Goal: Check status: Check status

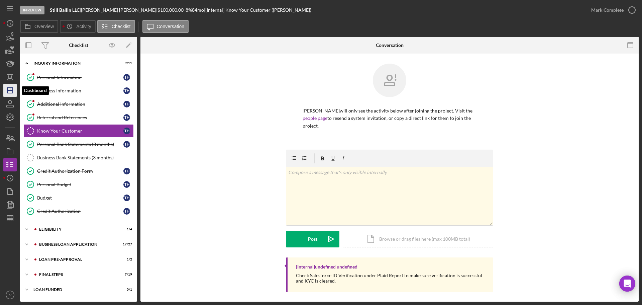
click at [11, 93] on icon "Icon/Dashboard" at bounding box center [10, 90] width 17 height 17
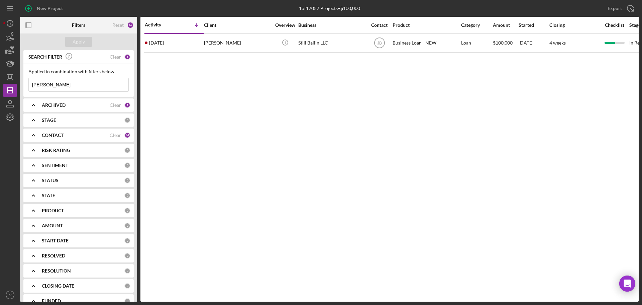
drag, startPoint x: 65, startPoint y: 85, endPoint x: 33, endPoint y: 85, distance: 31.8
click at [33, 85] on input "[PERSON_NAME]" at bounding box center [79, 84] width 100 height 13
paste input "[PERSON_NAME]"
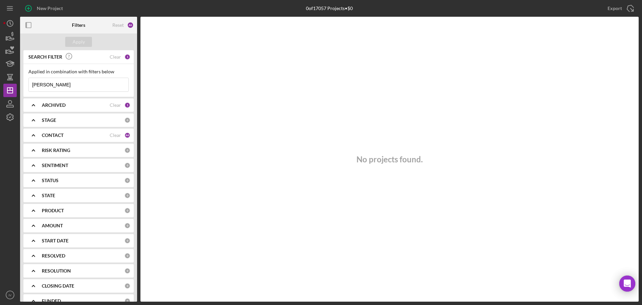
click at [57, 85] on input "[PERSON_NAME]" at bounding box center [79, 84] width 100 height 13
click at [34, 85] on input "[PERSON_NAME]" at bounding box center [79, 84] width 100 height 13
click at [58, 86] on input "[PERSON_NAME]" at bounding box center [79, 84] width 100 height 13
drag, startPoint x: 63, startPoint y: 89, endPoint x: 27, endPoint y: 87, distance: 36.2
click at [27, 87] on div "Applied in combination with filters below [PERSON_NAME] Icon/Menu Close" at bounding box center [78, 80] width 110 height 33
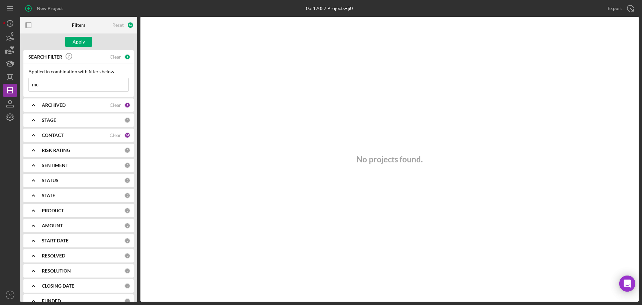
type input "m"
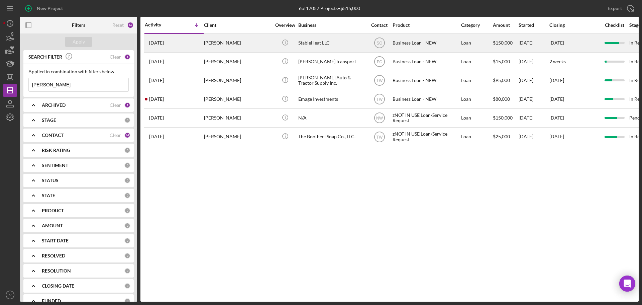
type input "[PERSON_NAME]"
click at [219, 43] on div "[PERSON_NAME]" at bounding box center [237, 43] width 67 height 18
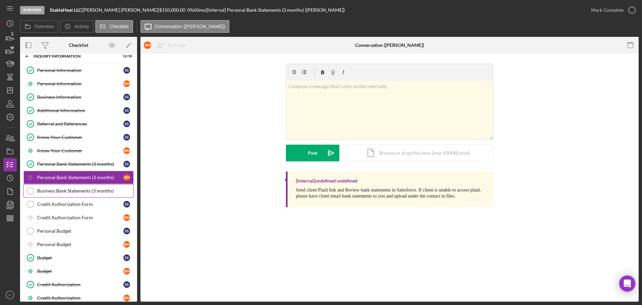
scroll to position [107, 0]
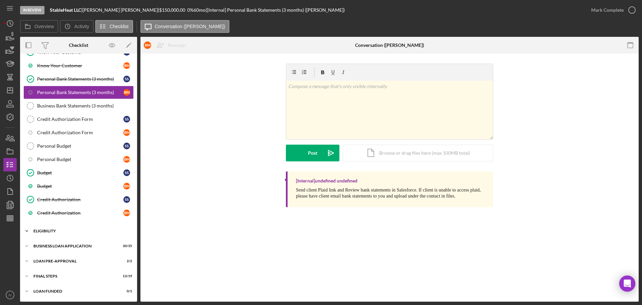
click at [45, 229] on div "ELIGIBILITY" at bounding box center [80, 231] width 95 height 4
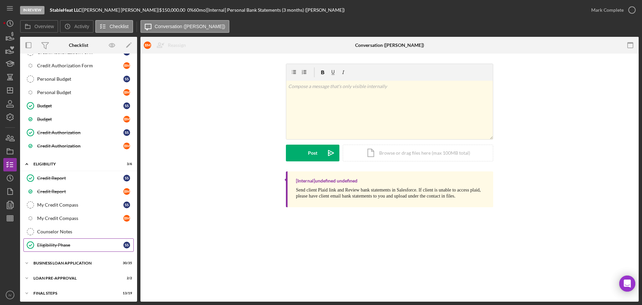
scroll to position [191, 0]
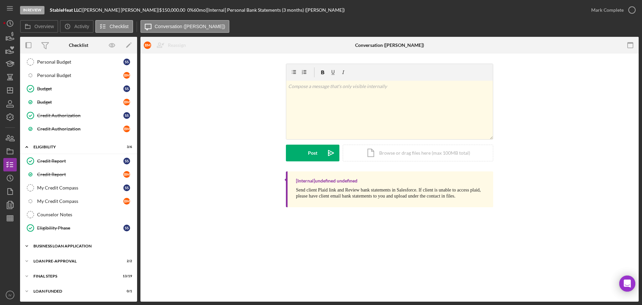
click at [56, 244] on div "BUSINESS LOAN APPLICATION" at bounding box center [80, 246] width 95 height 4
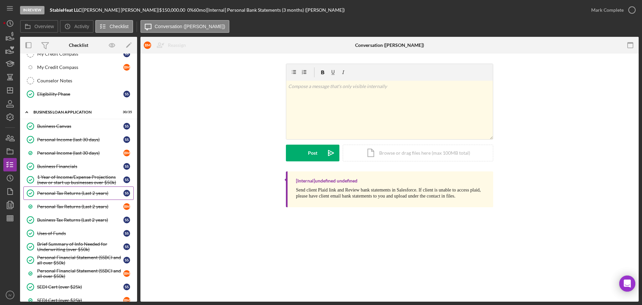
click at [69, 191] on div "Personal Tax Returns (Last 2 years)" at bounding box center [80, 192] width 86 height 5
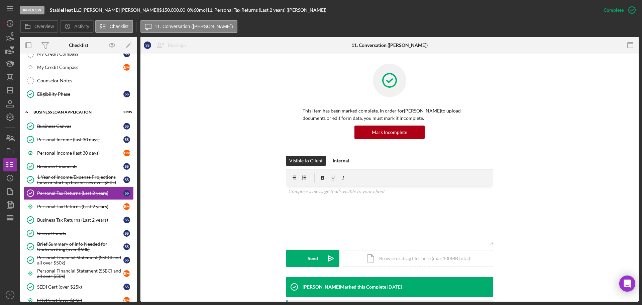
scroll to position [134, 0]
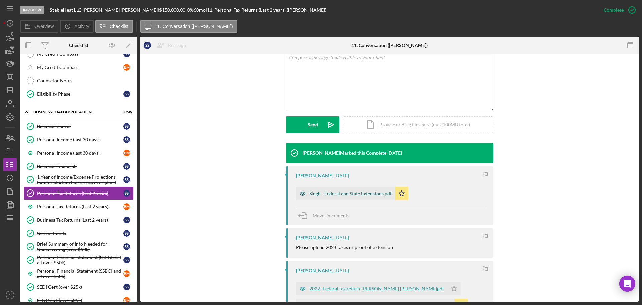
click at [326, 194] on div "Singh - Federal and State Extensions.pdf" at bounding box center [350, 193] width 82 height 5
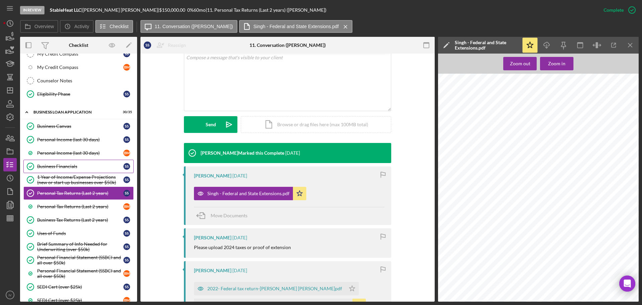
click at [55, 166] on div "Business Financials" at bounding box center [80, 166] width 86 height 5
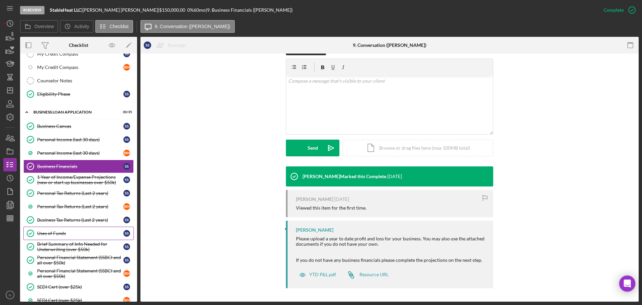
scroll to position [425, 0]
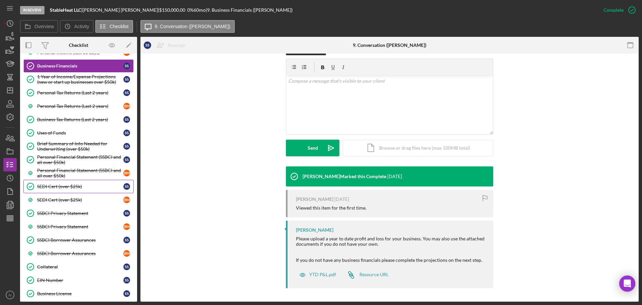
click at [58, 188] on div "SEDI Cert (over $25k)" at bounding box center [80, 186] width 86 height 5
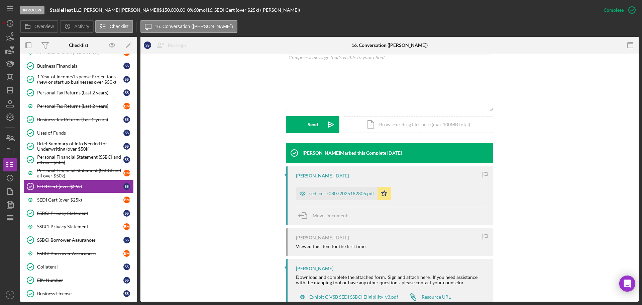
scroll to position [156, 0]
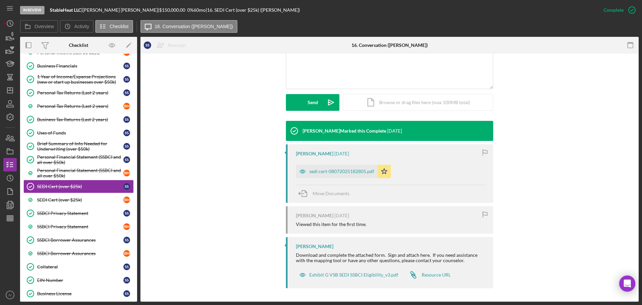
click at [331, 168] on div "sedi cert-08072025182805.pdf" at bounding box center [337, 171] width 82 height 13
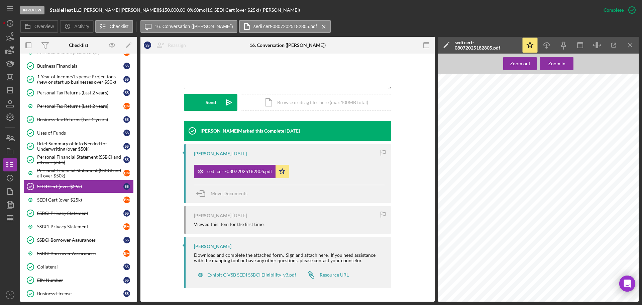
scroll to position [301, 0]
click at [70, 201] on div "SEDI Cert (over $25k)" at bounding box center [80, 199] width 86 height 5
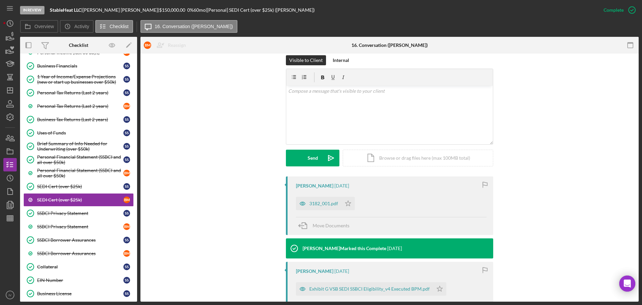
scroll to position [134, 0]
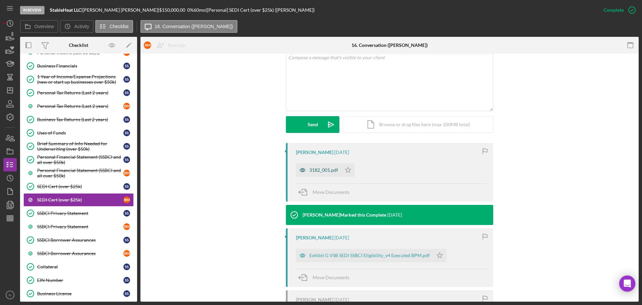
click at [325, 172] on div "3182_001.pdf" at bounding box center [323, 169] width 29 height 5
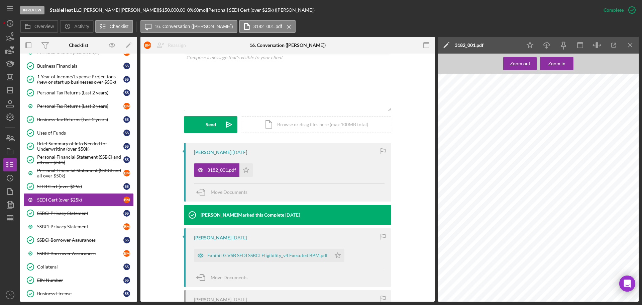
scroll to position [307, 0]
click at [60, 214] on div "SSBCI Privacy Statement" at bounding box center [80, 212] width 86 height 5
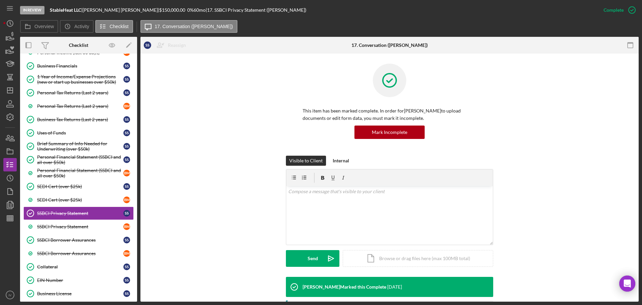
scroll to position [167, 0]
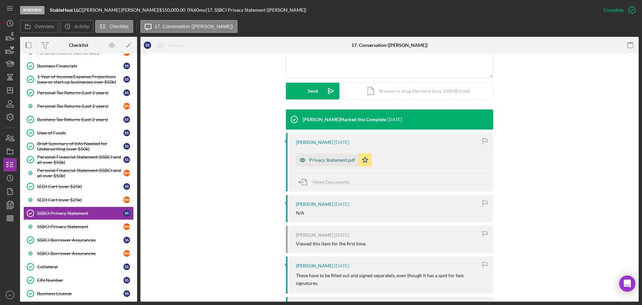
click at [330, 159] on div "Privacy Statement.pdf" at bounding box center [332, 159] width 46 height 5
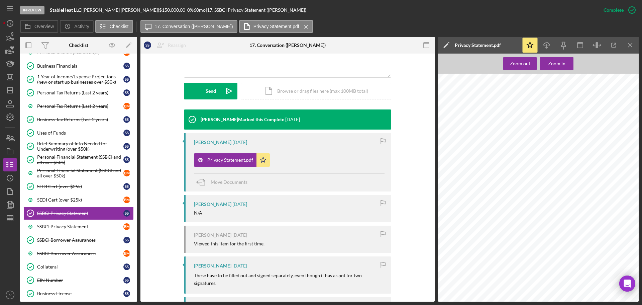
scroll to position [42, 0]
click at [65, 230] on link "SSBCI Privacy Statement B M" at bounding box center [78, 226] width 110 height 13
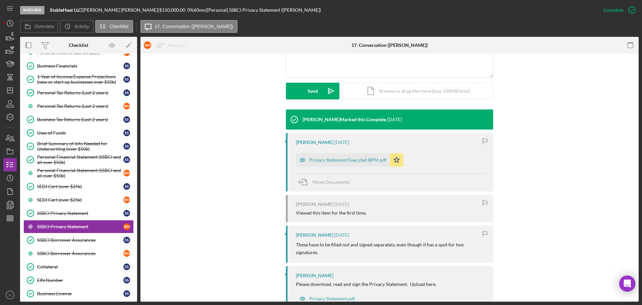
scroll to position [184, 0]
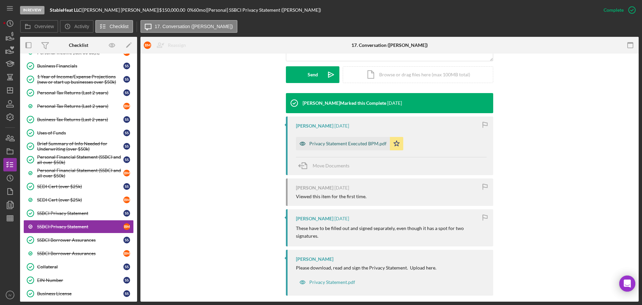
click at [333, 145] on div "Privacy Statement Executed BPM.pdf" at bounding box center [347, 143] width 77 height 5
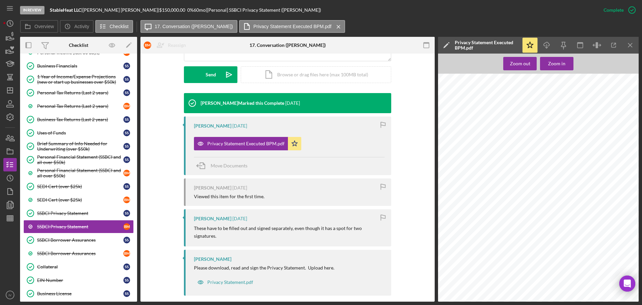
scroll to position [42, 0]
click at [61, 225] on div "SSBCI Privacy Statement" at bounding box center [80, 226] width 86 height 5
click at [65, 240] on div "SSBCI Borrower Assurances" at bounding box center [80, 239] width 86 height 5
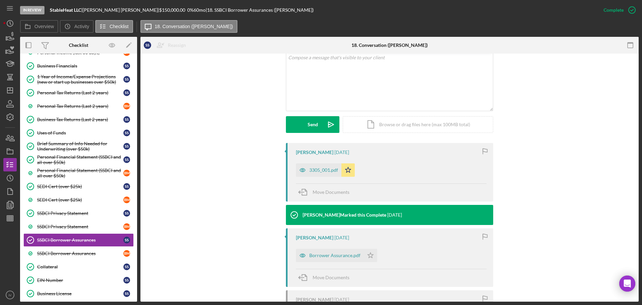
scroll to position [201, 0]
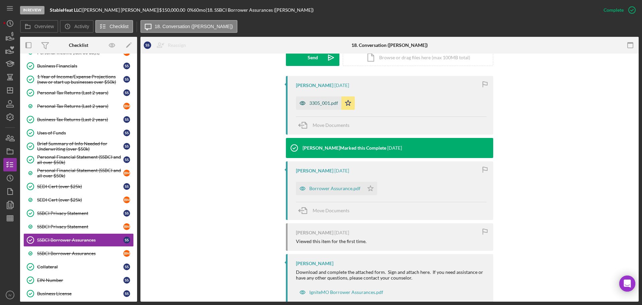
click at [323, 104] on div "3305_001.pdf" at bounding box center [323, 102] width 29 height 5
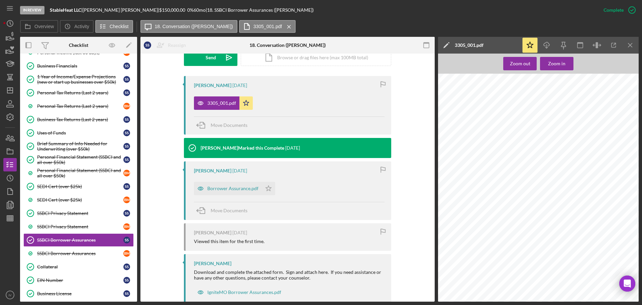
scroll to position [42, 0]
click at [56, 252] on div "SSBCI Borrower Assurances" at bounding box center [80, 253] width 86 height 5
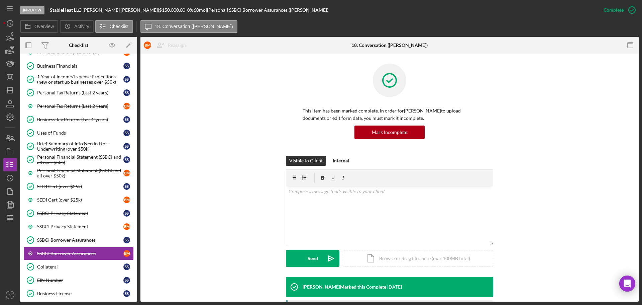
scroll to position [156, 0]
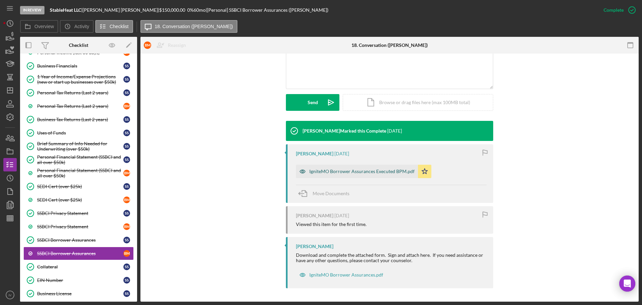
click at [323, 169] on div "IgniteMO Borrower Assurances Executed BPM.pdf" at bounding box center [361, 171] width 105 height 5
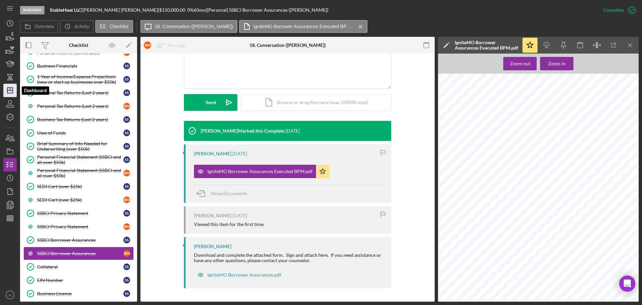
click at [11, 91] on icon "Icon/Dashboard" at bounding box center [10, 90] width 17 height 17
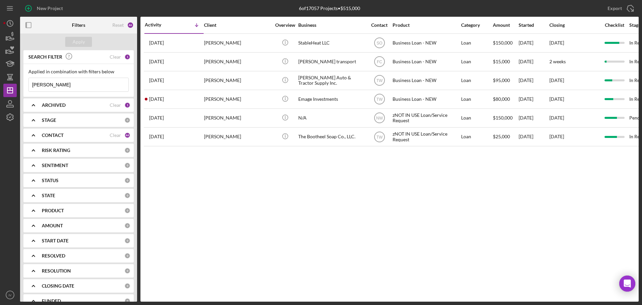
drag, startPoint x: 52, startPoint y: 86, endPoint x: 22, endPoint y: 85, distance: 29.8
click at [22, 85] on div "SEARCH FILTER Clear 1 Applied in combination with filters below [PERSON_NAME] I…" at bounding box center [78, 175] width 117 height 251
paste input "[PERSON_NAME]"
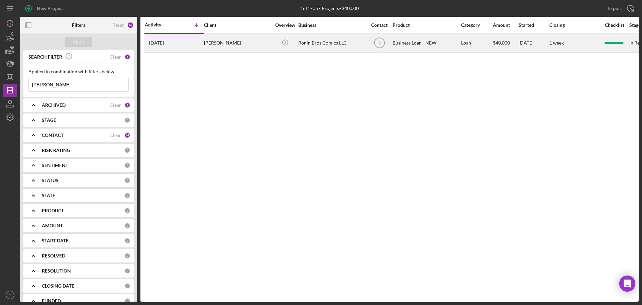
type input "[PERSON_NAME]"
click at [231, 45] on div "[PERSON_NAME]" at bounding box center [237, 43] width 67 height 18
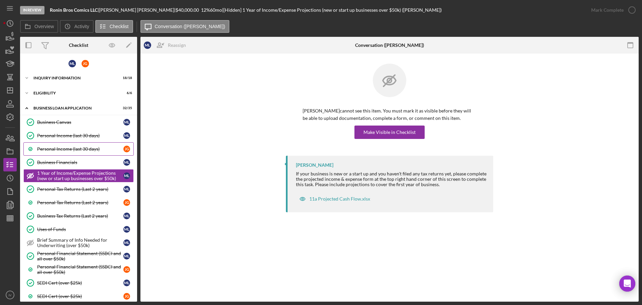
scroll to position [33, 0]
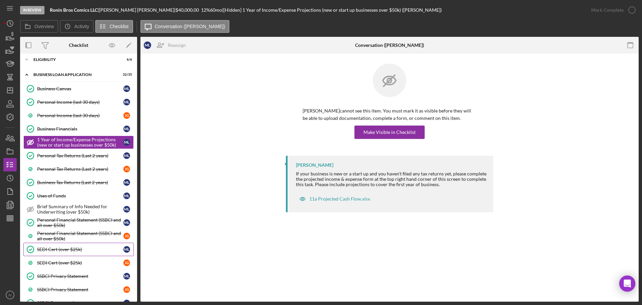
click at [64, 251] on div "SEDI Cert (over $25k)" at bounding box center [80, 249] width 86 height 5
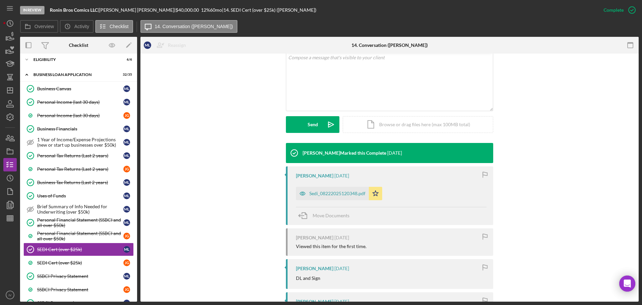
scroll to position [201, 0]
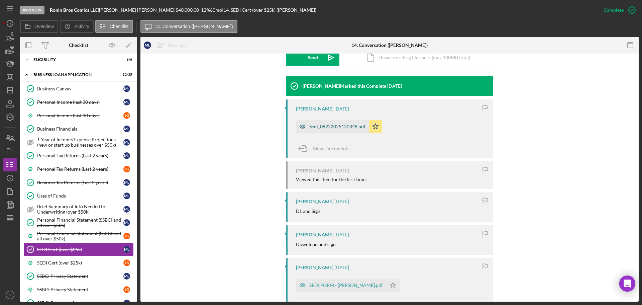
click at [316, 124] on div "Sedi_08222025120348.pdf" at bounding box center [337, 126] width 56 height 5
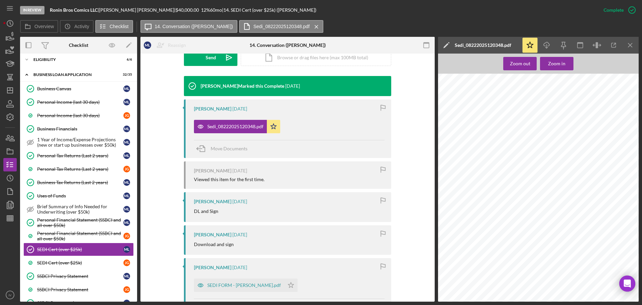
scroll to position [234, 0]
click at [66, 262] on div "SEDI Cert (over $25k)" at bounding box center [80, 262] width 86 height 5
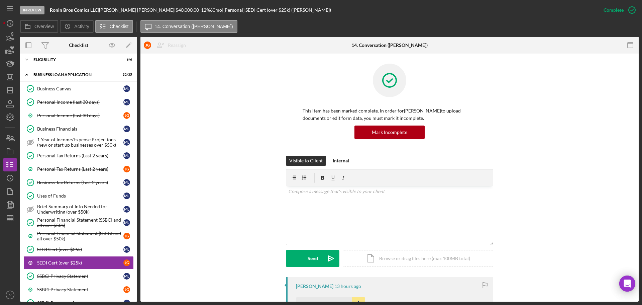
scroll to position [201, 0]
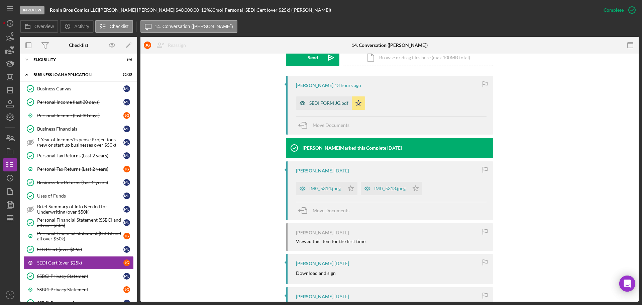
click at [317, 100] on div "SEDI FORM JG.pdf" at bounding box center [324, 102] width 56 height 13
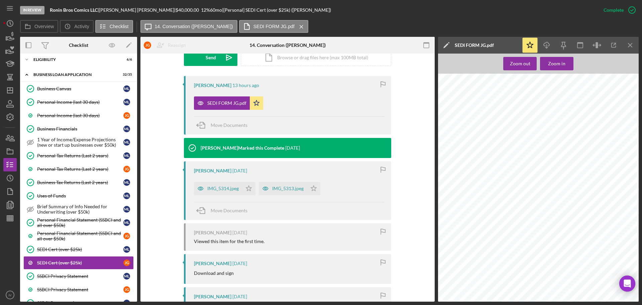
scroll to position [268, 0]
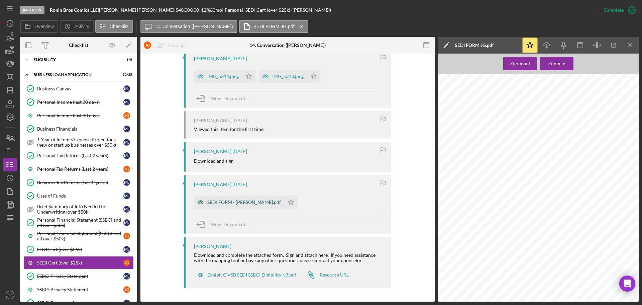
click at [221, 198] on div "SEDI FORM - [PERSON_NAME].pdf" at bounding box center [239, 201] width 90 height 13
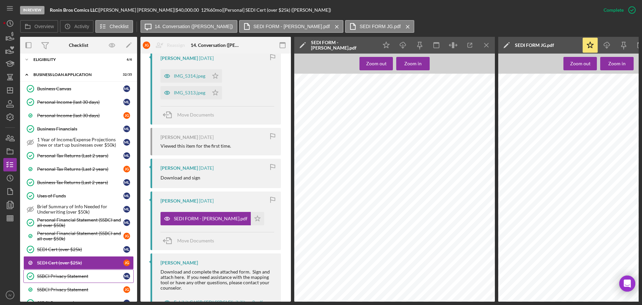
click at [43, 274] on div "SSBCI Privacy Statement" at bounding box center [80, 275] width 86 height 5
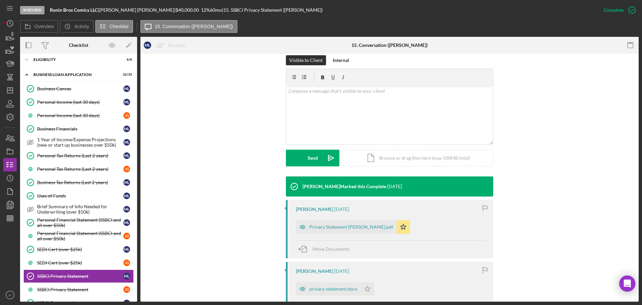
scroll to position [167, 0]
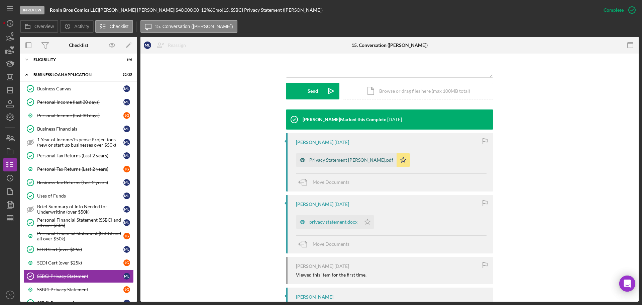
click at [326, 157] on div "Privacy Statement [PERSON_NAME].pdf" at bounding box center [346, 159] width 101 height 13
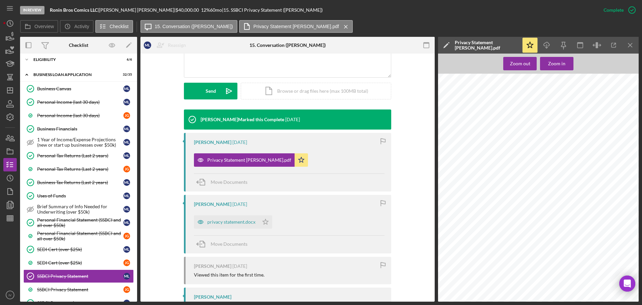
scroll to position [42, 0]
click at [56, 287] on div "SSBCI Privacy Statement" at bounding box center [80, 289] width 86 height 5
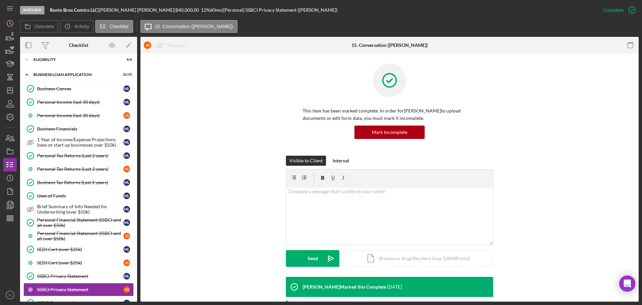
scroll to position [151, 0]
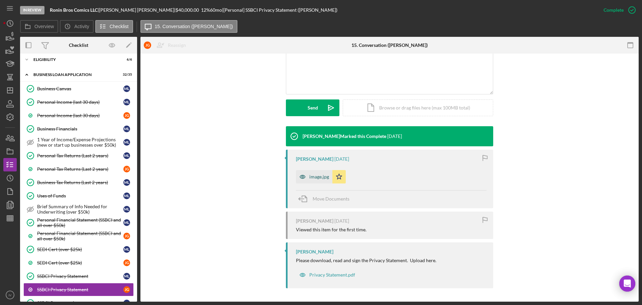
click at [314, 177] on div "image.jpg" at bounding box center [319, 176] width 20 height 5
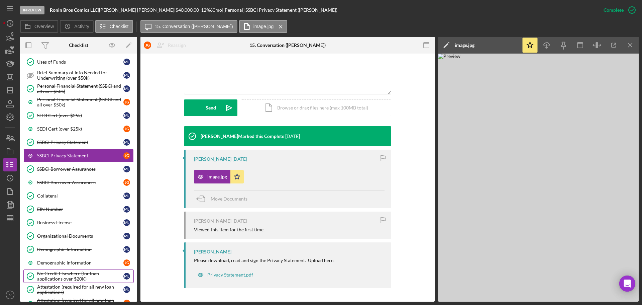
scroll to position [234, 0]
